Goal: Task Accomplishment & Management: Use online tool/utility

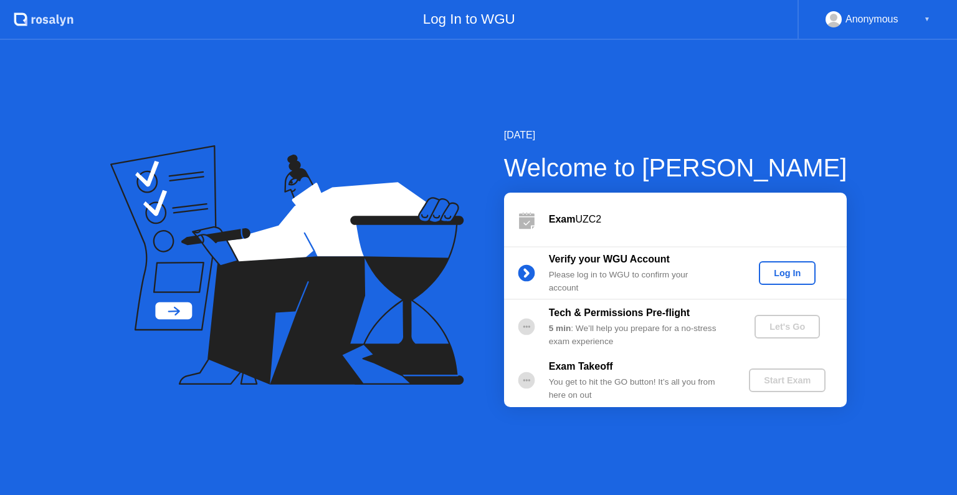
click at [783, 272] on div "Log In" at bounding box center [787, 273] width 47 height 10
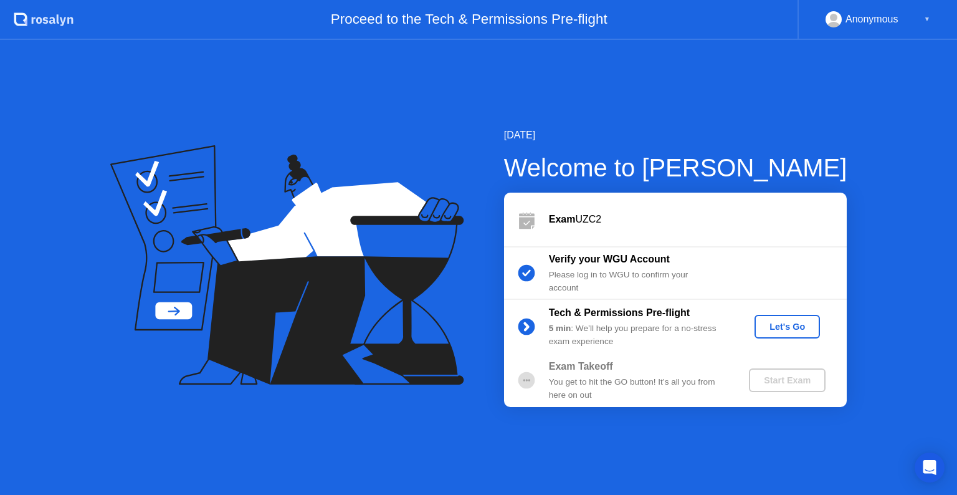
click at [786, 324] on div "Let's Go" at bounding box center [787, 327] width 55 height 10
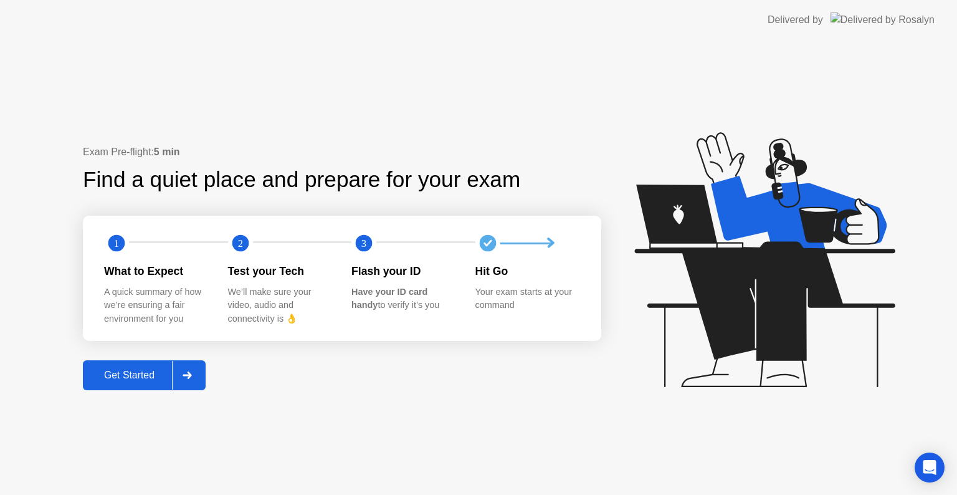
click at [118, 370] on div "Get Started" at bounding box center [129, 375] width 85 height 11
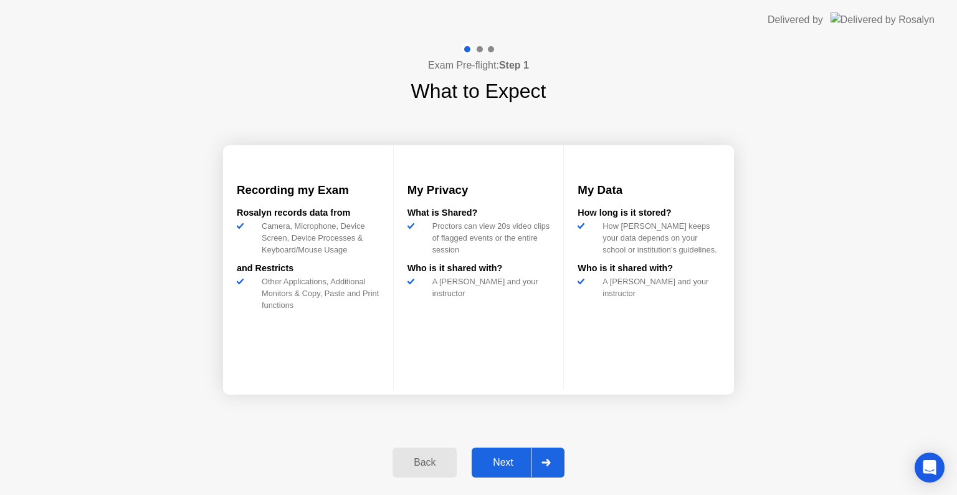
click at [499, 457] on div "Next" at bounding box center [503, 462] width 55 height 11
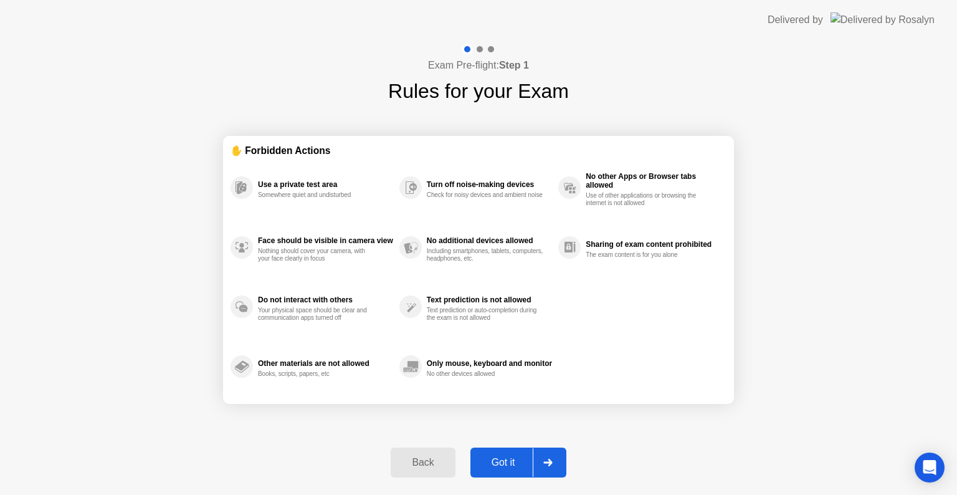
click at [507, 458] on div "Got it" at bounding box center [503, 462] width 59 height 11
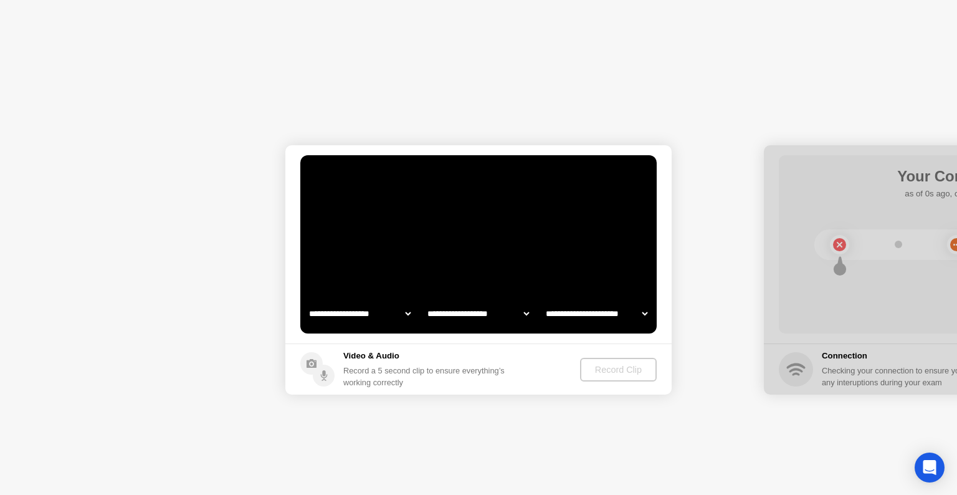
select select "**********"
select select "*******"
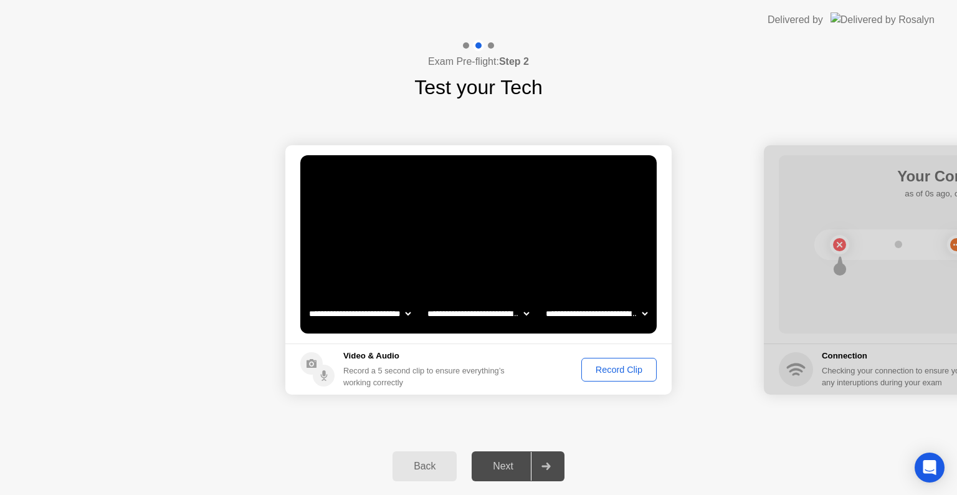
click at [511, 466] on div "Next" at bounding box center [503, 466] width 55 height 11
click at [613, 365] on div "Record Clip" at bounding box center [619, 370] width 67 height 10
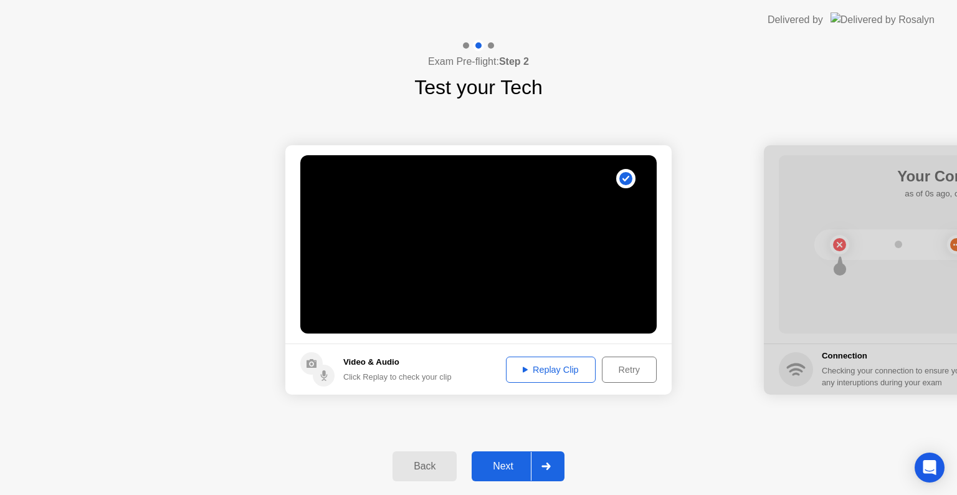
click at [499, 471] on div "Next" at bounding box center [503, 466] width 55 height 11
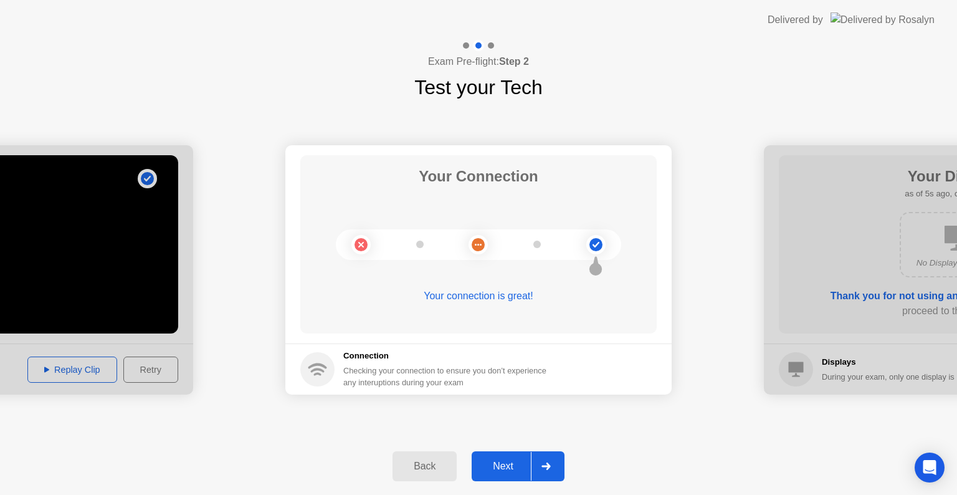
click at [500, 461] on div "Next" at bounding box center [503, 466] width 55 height 11
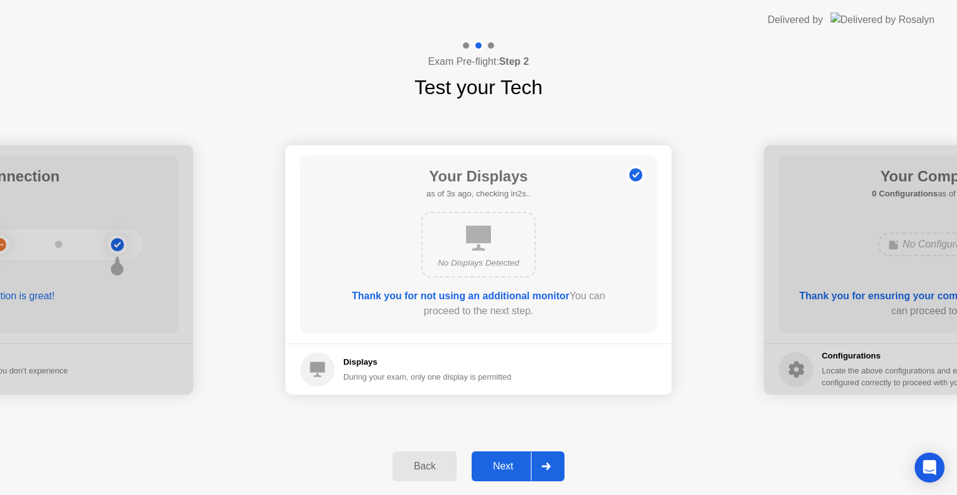
click at [500, 461] on div "Next" at bounding box center [503, 466] width 55 height 11
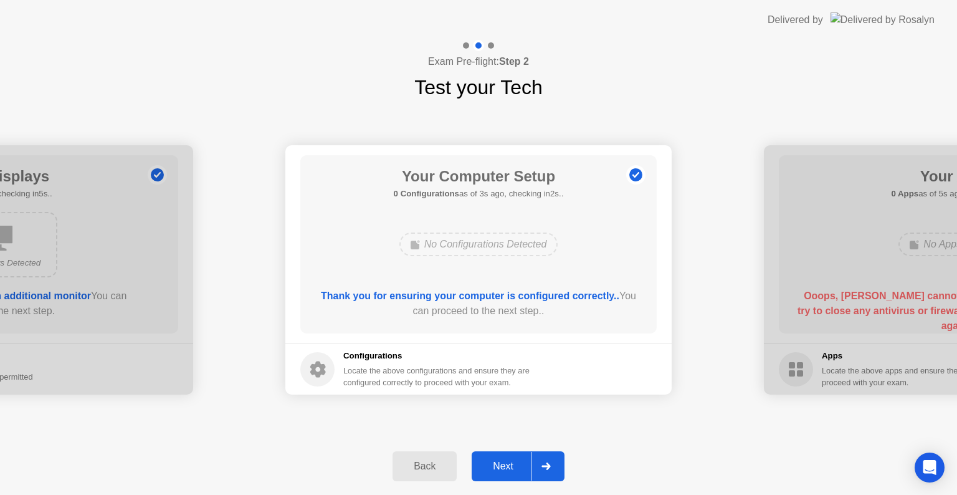
click at [500, 461] on div "Next" at bounding box center [503, 466] width 55 height 11
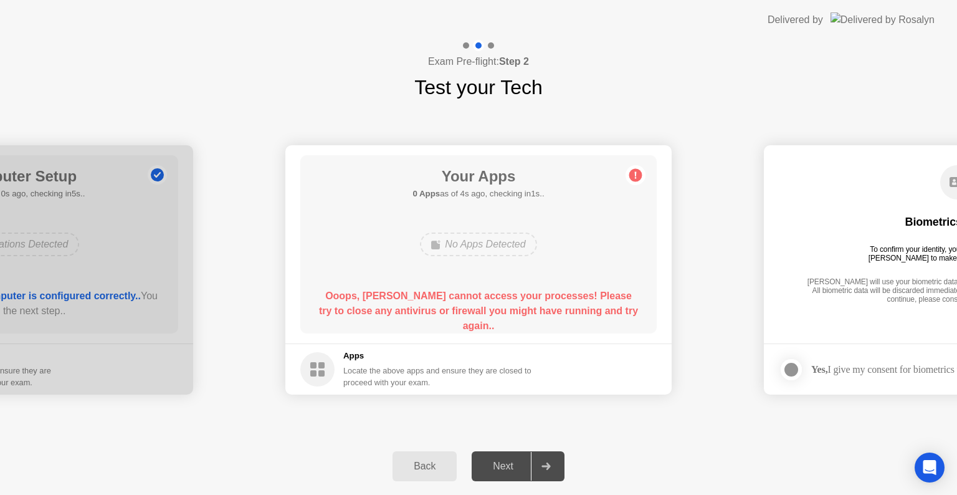
click at [503, 466] on div "Next" at bounding box center [503, 466] width 55 height 11
click at [552, 469] on div at bounding box center [546, 466] width 30 height 29
click at [417, 300] on b "Ooops, Rosalyn cannot access your processes! Please try to close any antivirus …" at bounding box center [478, 310] width 319 height 41
click at [421, 301] on b "Ooops, Rosalyn cannot access your processes! Please try to close any antivirus …" at bounding box center [478, 310] width 319 height 41
drag, startPoint x: 465, startPoint y: 247, endPoint x: 521, endPoint y: 224, distance: 60.4
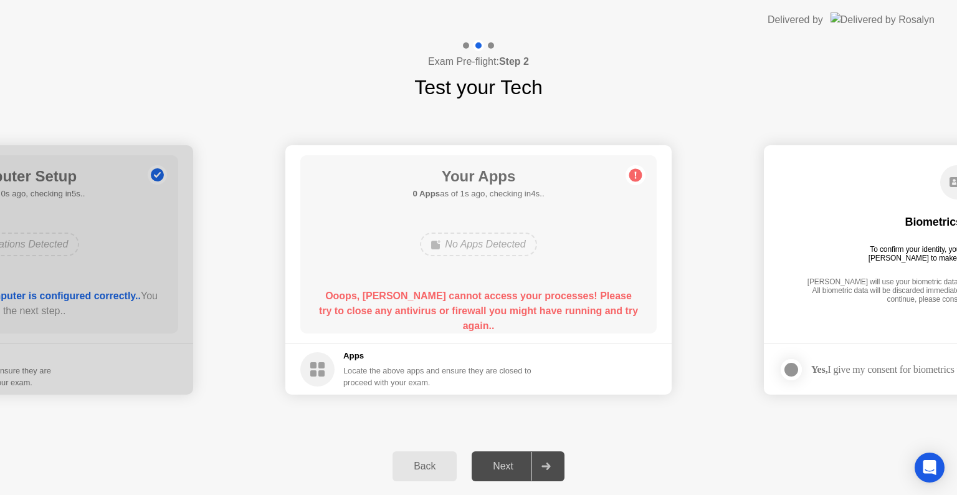
click at [466, 244] on div "No Apps Detected" at bounding box center [478, 244] width 117 height 24
click at [633, 170] on circle at bounding box center [636, 175] width 13 height 13
click at [368, 328] on div "Your Apps 0 Apps as of 2s ago, checking in3s.. No Apps Detected Ooops, Rosalyn …" at bounding box center [478, 244] width 357 height 178
click at [376, 317] on div "Ooops, Rosalyn cannot access your processes! Please try to close any antivirus …" at bounding box center [479, 311] width 321 height 45
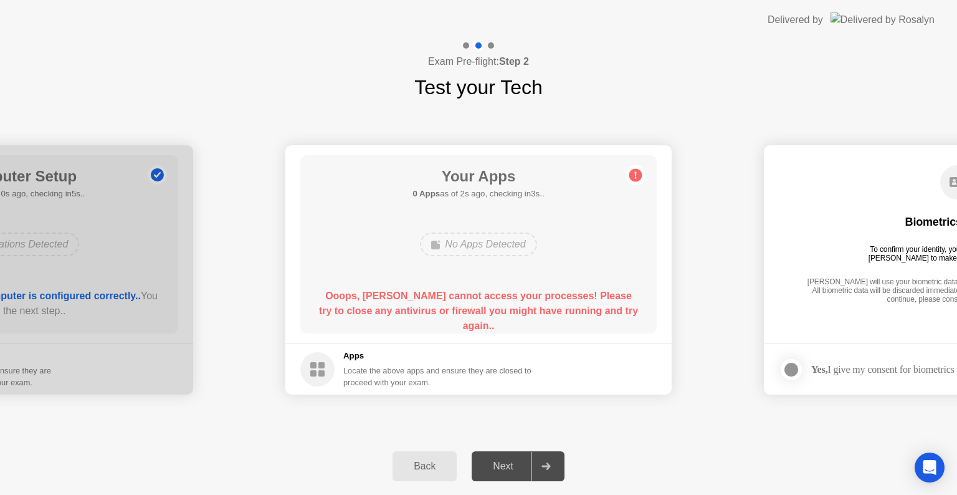
click at [630, 176] on circle at bounding box center [636, 175] width 13 height 13
click at [352, 284] on div "Your Apps 0 Apps as of 3s ago, checking in2s.. No Apps Detected Ooops, Rosalyn …" at bounding box center [478, 244] width 357 height 178
click at [353, 297] on b "Ooops, Rosalyn cannot access your processes! Please try to close any antivirus …" at bounding box center [478, 310] width 319 height 41
click at [354, 297] on b "Ooops, Rosalyn cannot access your processes! Please try to close any antivirus …" at bounding box center [478, 310] width 319 height 41
click at [320, 364] on rect at bounding box center [322, 365] width 6 height 6
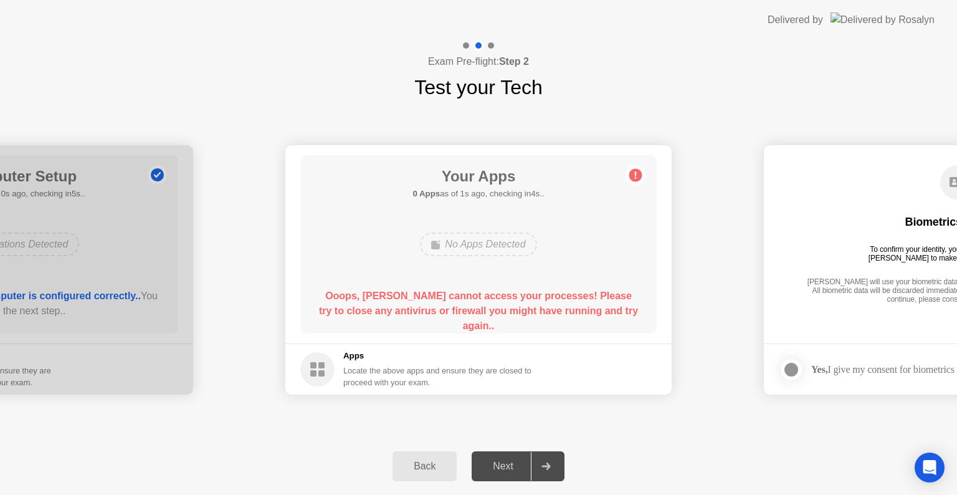
click at [320, 364] on rect at bounding box center [322, 365] width 6 height 6
click at [391, 216] on div "Your Apps 0 Apps as of 2s ago, checking in3s.. No Apps Detected Ooops, Rosalyn …" at bounding box center [478, 244] width 357 height 178
click at [392, 216] on div "Your Apps 0 Apps as of 2s ago, checking in3s.. No Apps Detected Ooops, Rosalyn …" at bounding box center [478, 244] width 357 height 178
click at [797, 319] on main "Biometrics Consent To confirm your identity, your testing program requires Rosa…" at bounding box center [957, 244] width 386 height 198
click at [432, 466] on div "Back" at bounding box center [424, 466] width 57 height 11
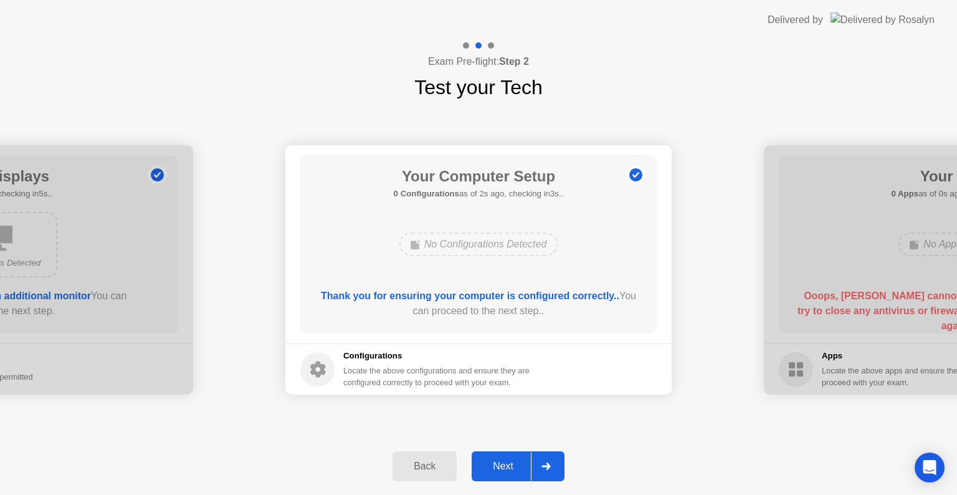
click at [507, 465] on div "Next" at bounding box center [503, 466] width 55 height 11
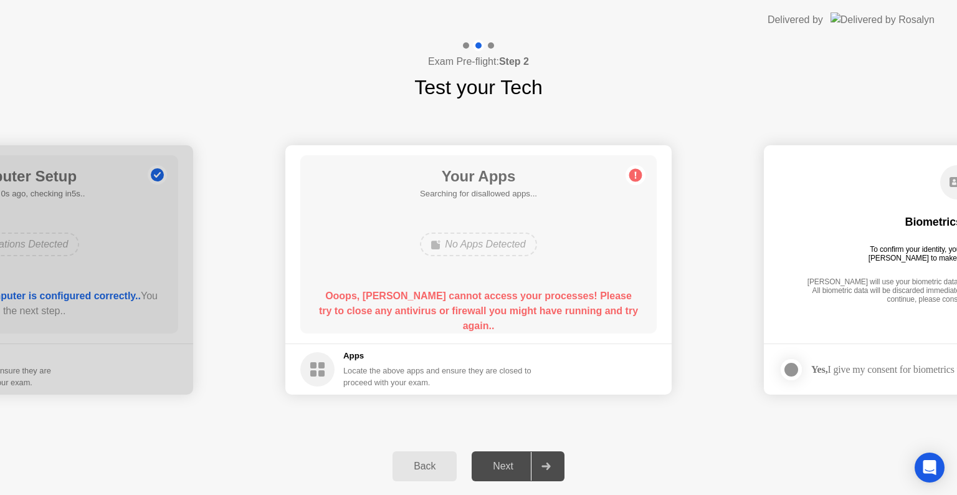
click at [509, 247] on div "No Apps Detected" at bounding box center [478, 244] width 117 height 24
click at [482, 237] on div "No Apps Detected" at bounding box center [478, 244] width 117 height 24
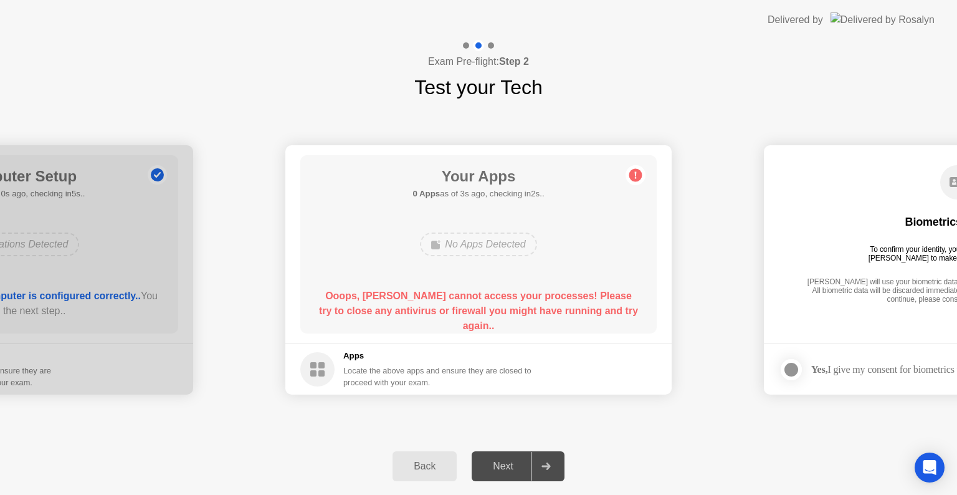
click at [643, 481] on div "Back Next" at bounding box center [478, 466] width 957 height 57
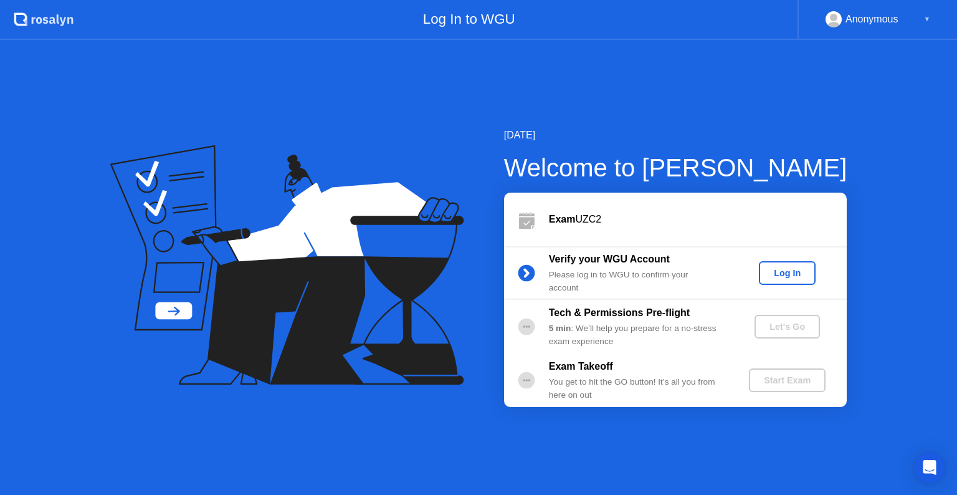
click at [784, 271] on div "Log In" at bounding box center [787, 273] width 47 height 10
